Goal: Navigation & Orientation: Find specific page/section

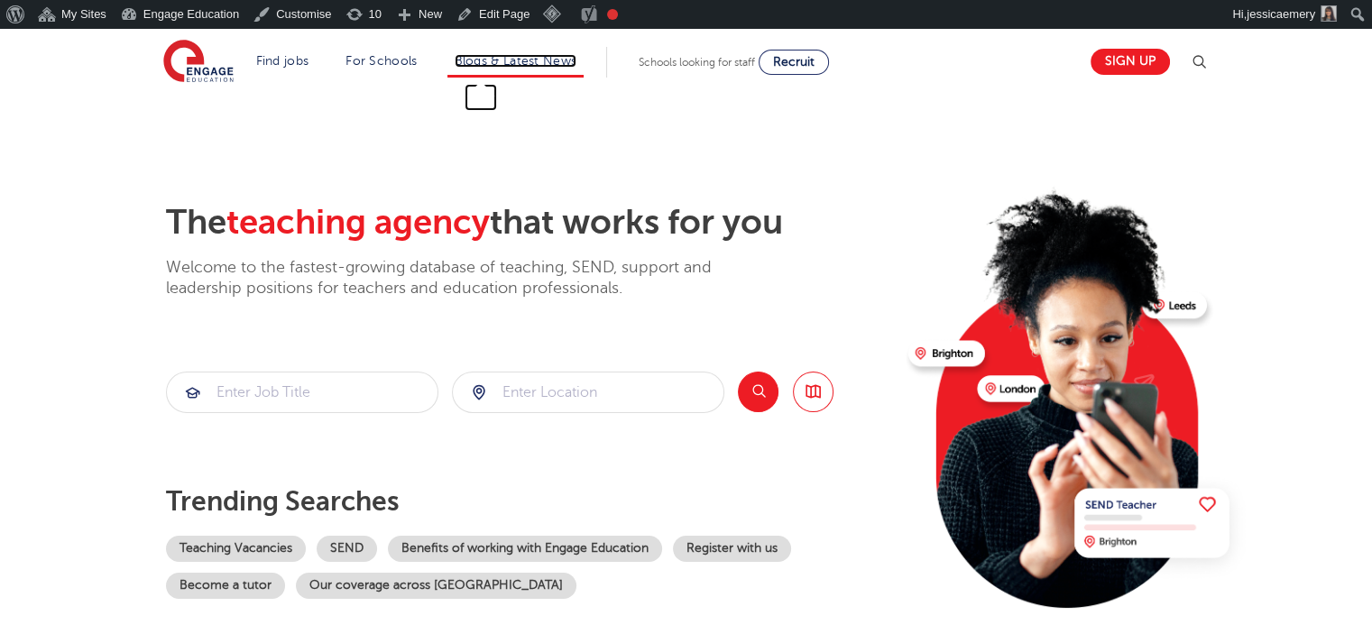
click at [563, 55] on link "Blogs & Latest News" at bounding box center [515, 61] width 123 height 14
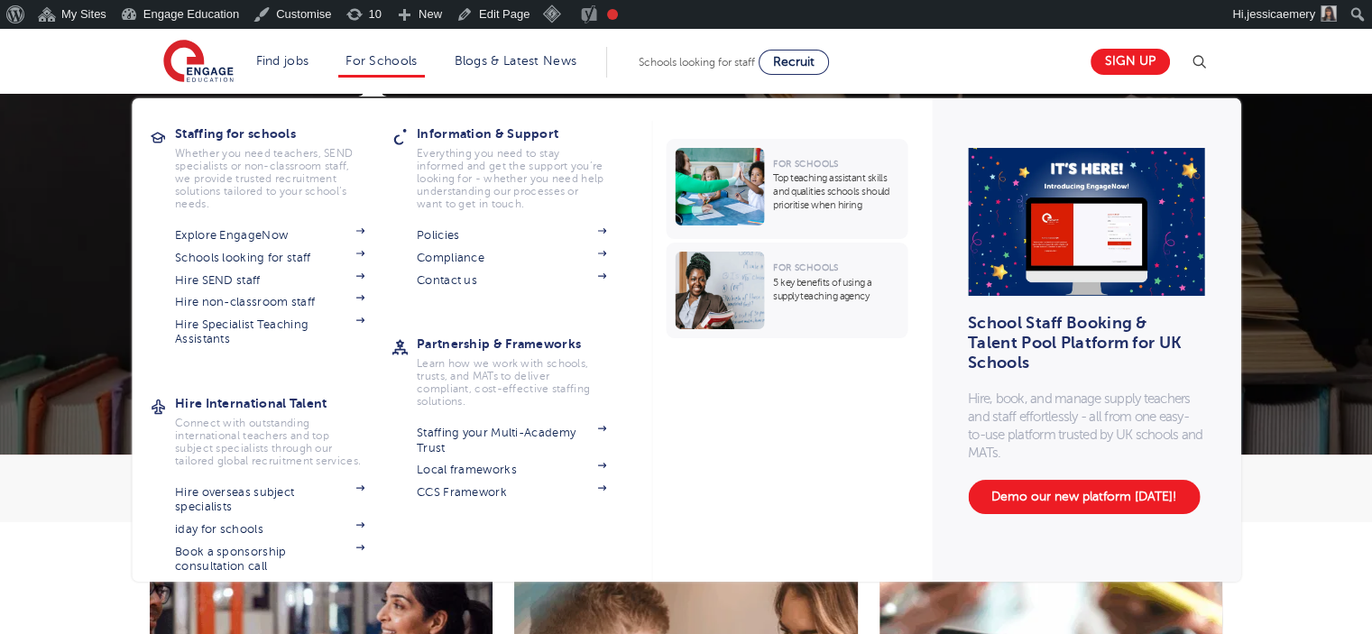
click at [1106, 251] on img at bounding box center [1086, 222] width 236 height 148
click at [1066, 333] on h3 "School Staff Booking & Talent Pool Platform for UK Schools" at bounding box center [1080, 343] width 225 height 40
click at [1057, 431] on p "Hire, book, and manage supply teachers and staff effortlessly - all from one ea…" at bounding box center [1086, 426] width 236 height 72
click at [1061, 445] on p "Hire, book, and manage supply teachers and staff effortlessly - all from one ea…" at bounding box center [1086, 426] width 236 height 72
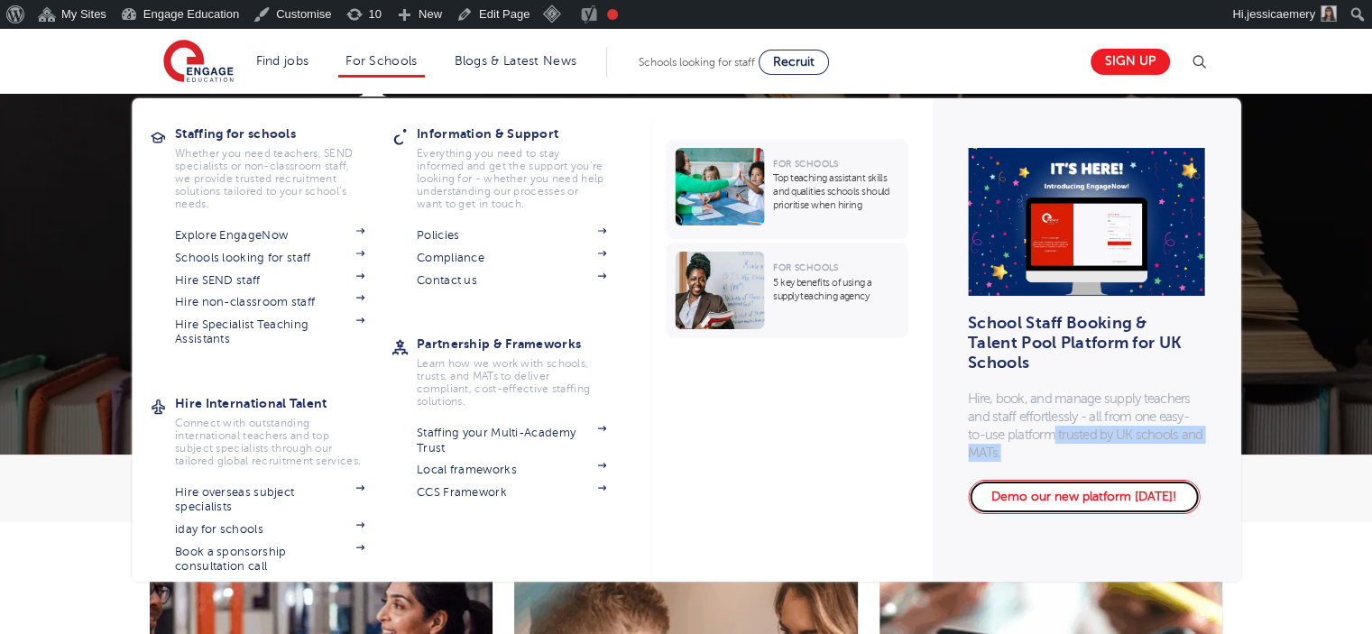
click at [1070, 496] on link "Demo our new platform [DATE]!" at bounding box center [1084, 497] width 232 height 34
